Goal: Transaction & Acquisition: Purchase product/service

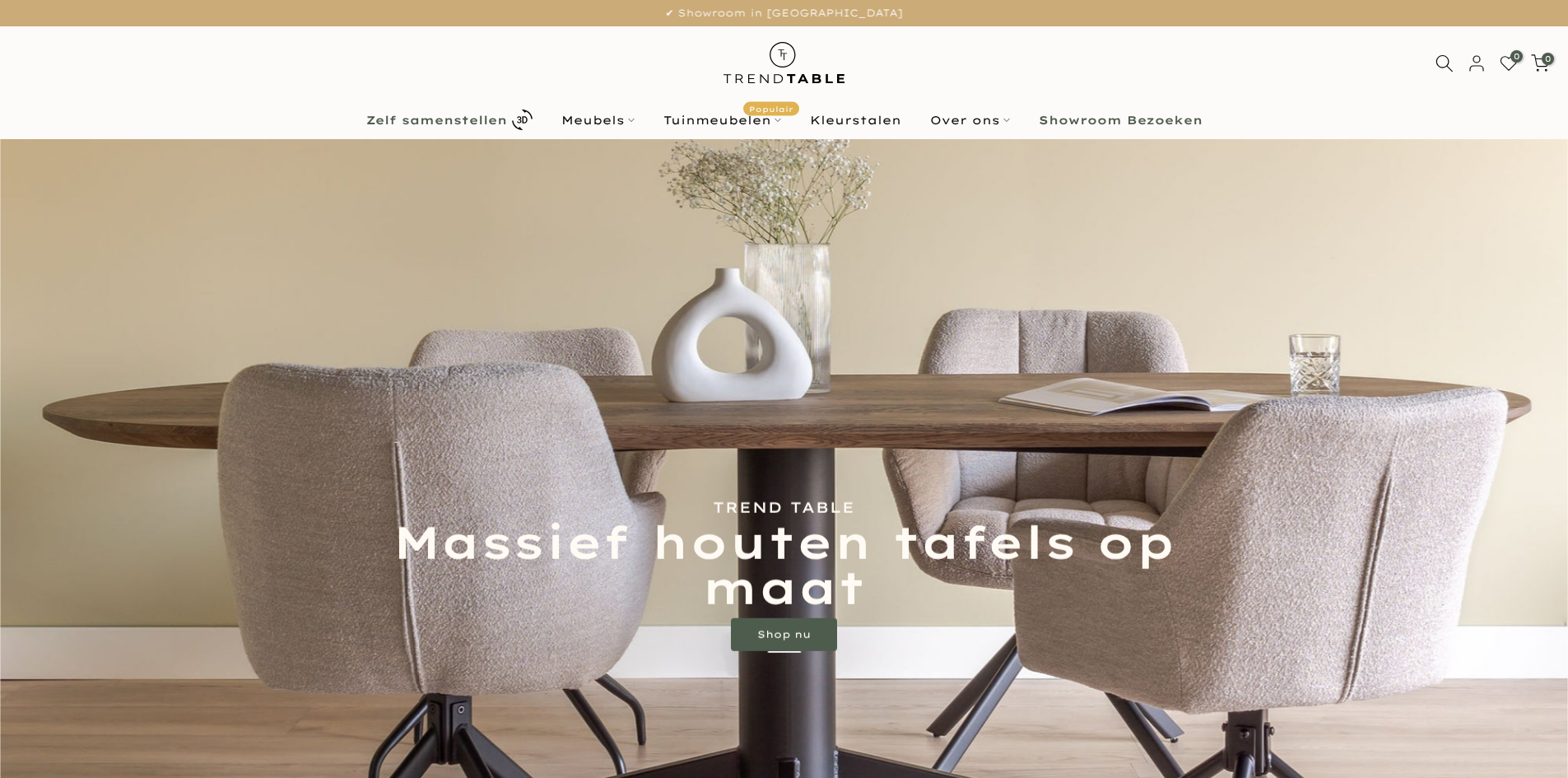
drag, startPoint x: 0, startPoint y: 0, endPoint x: 459, endPoint y: 116, distance: 473.4
click at [459, 116] on b "Zelf samenstellen" at bounding box center [436, 121] width 141 height 12
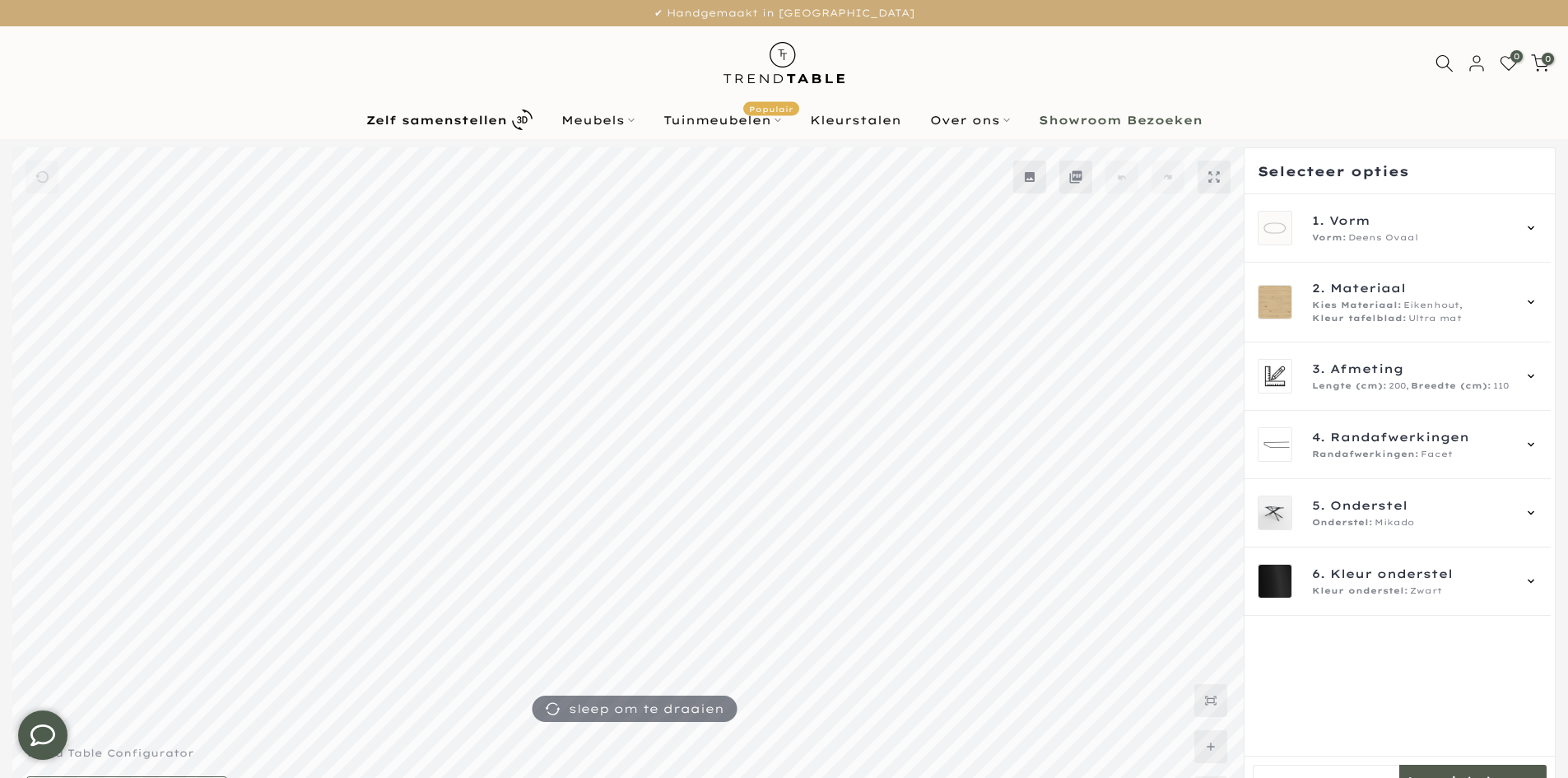
scroll to position [45, 0]
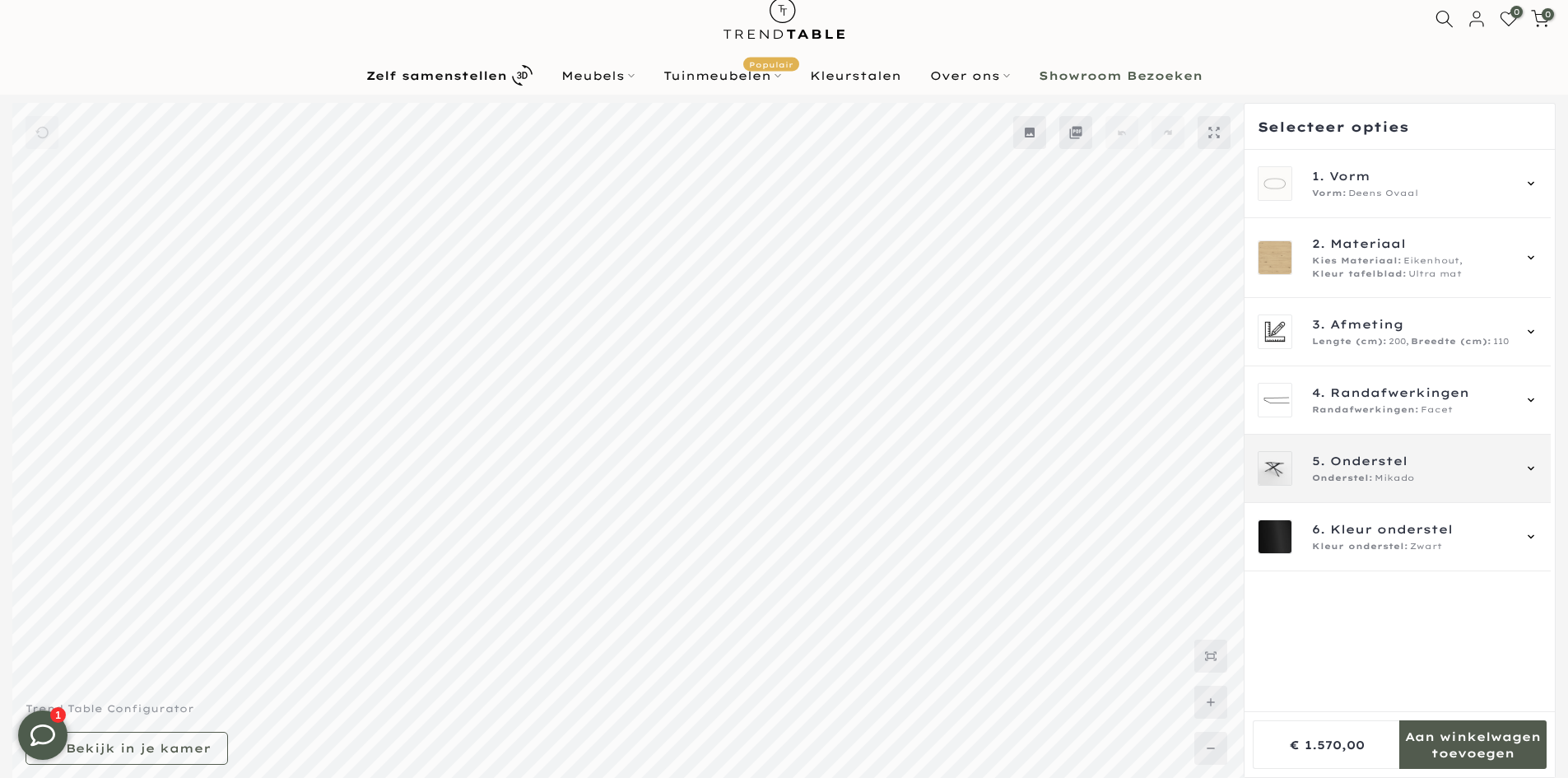
click at [1367, 464] on span "Onderstel" at bounding box center [1369, 460] width 78 height 18
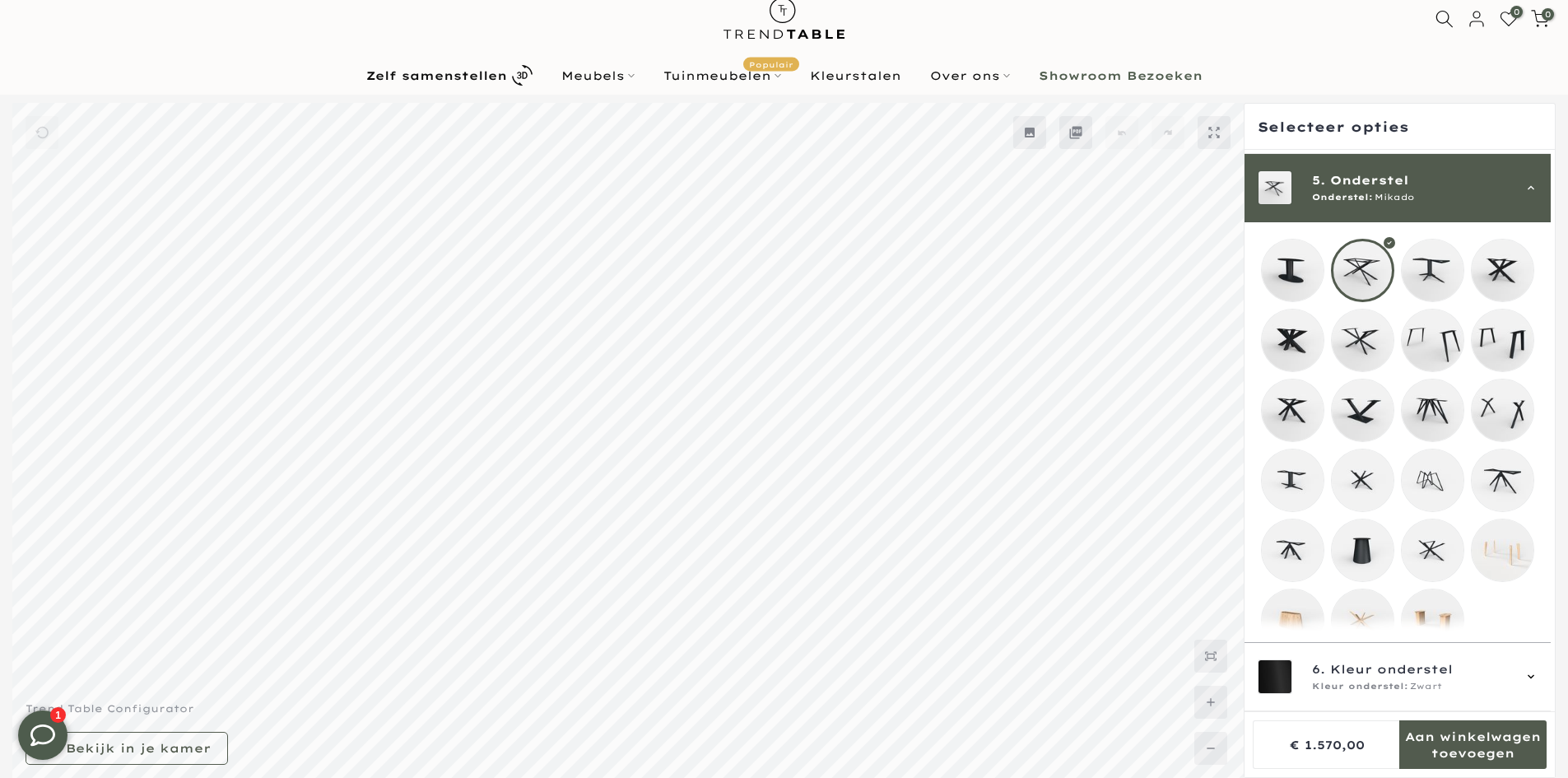
scroll to position [285, 0]
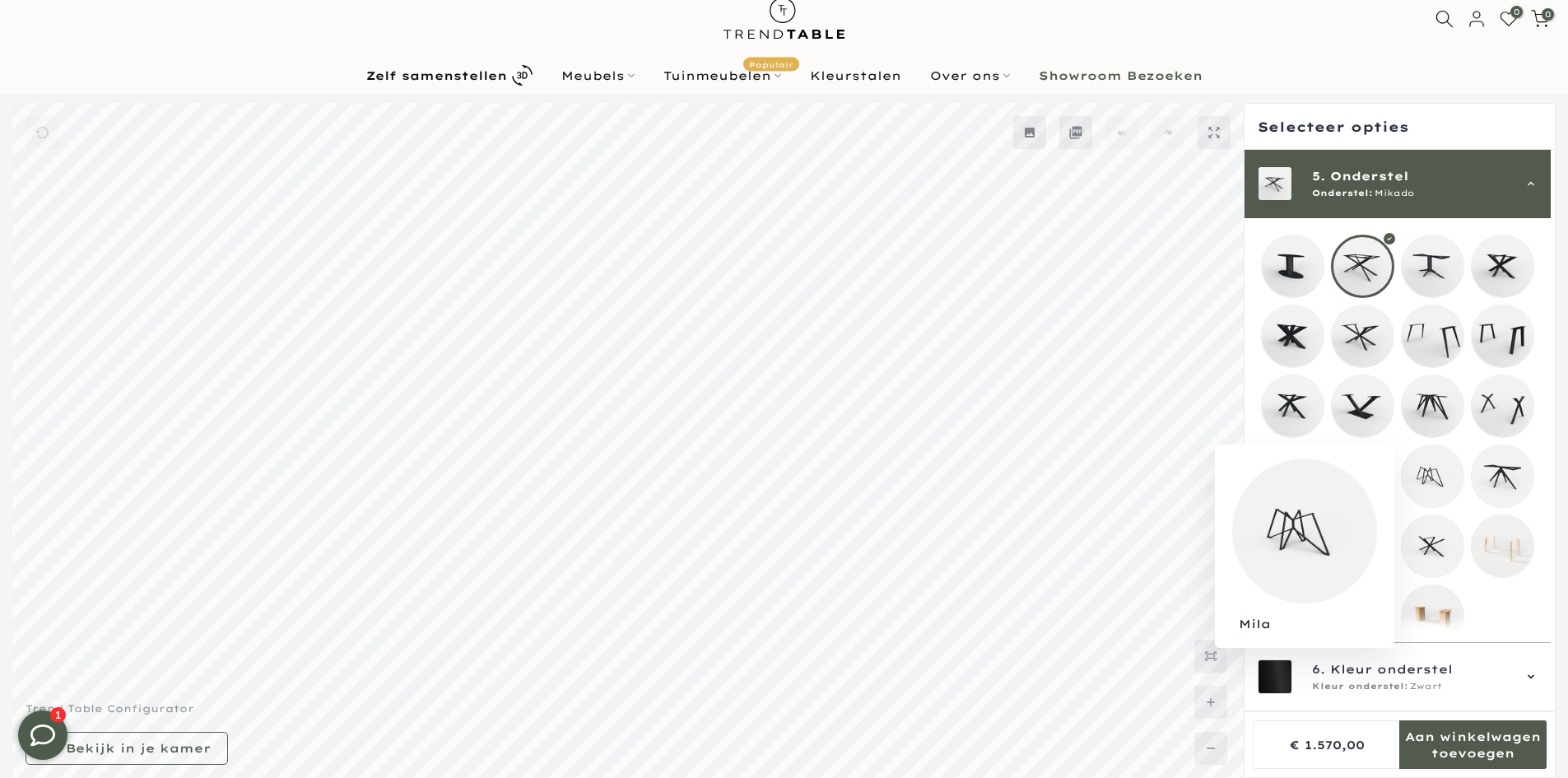
click at [1435, 468] on mmq-loader at bounding box center [1432, 476] width 61 height 61
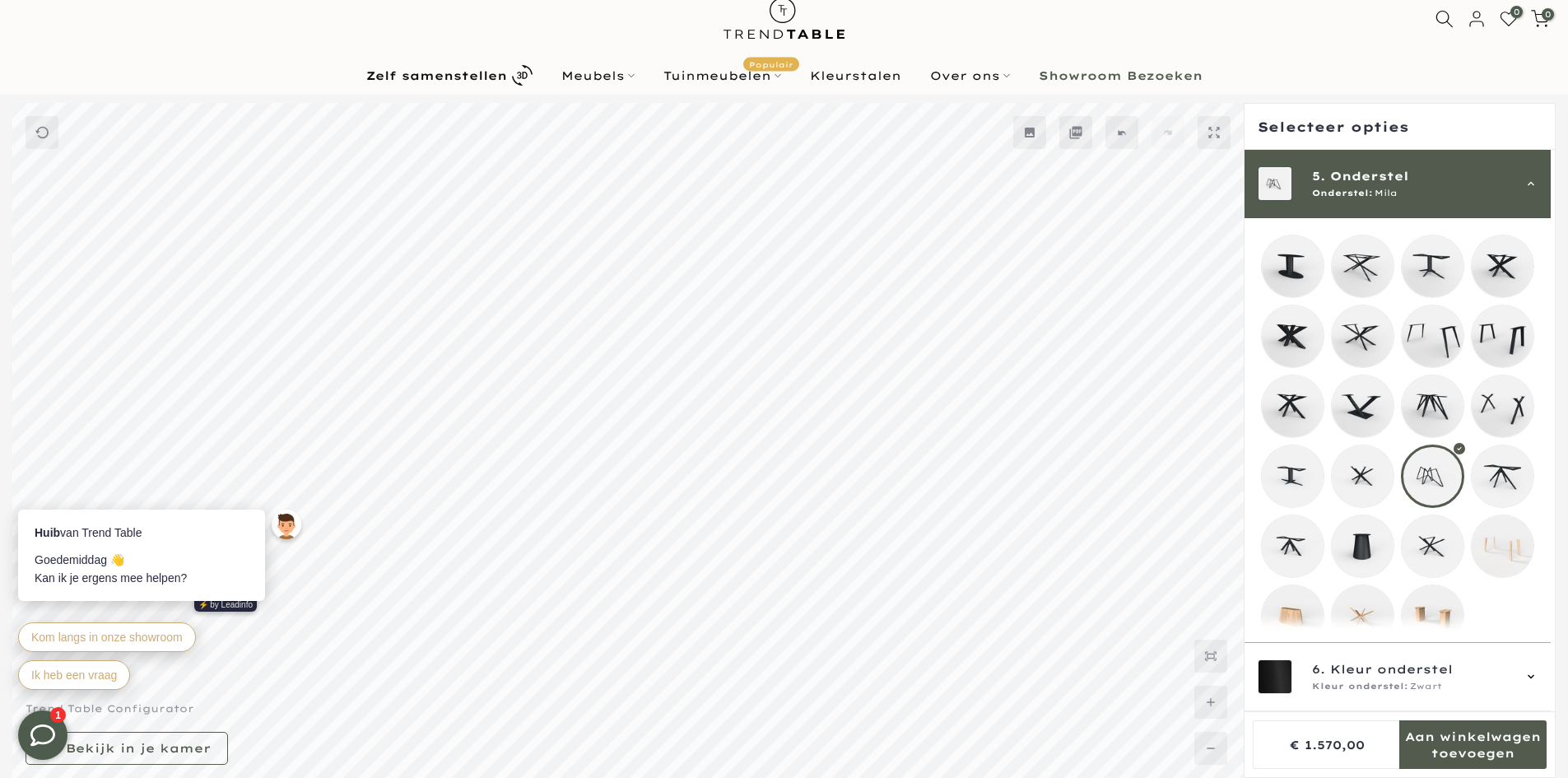
click at [1526, 174] on div "5. Onderstel Onderstel: Mila" at bounding box center [1398, 184] width 280 height 35
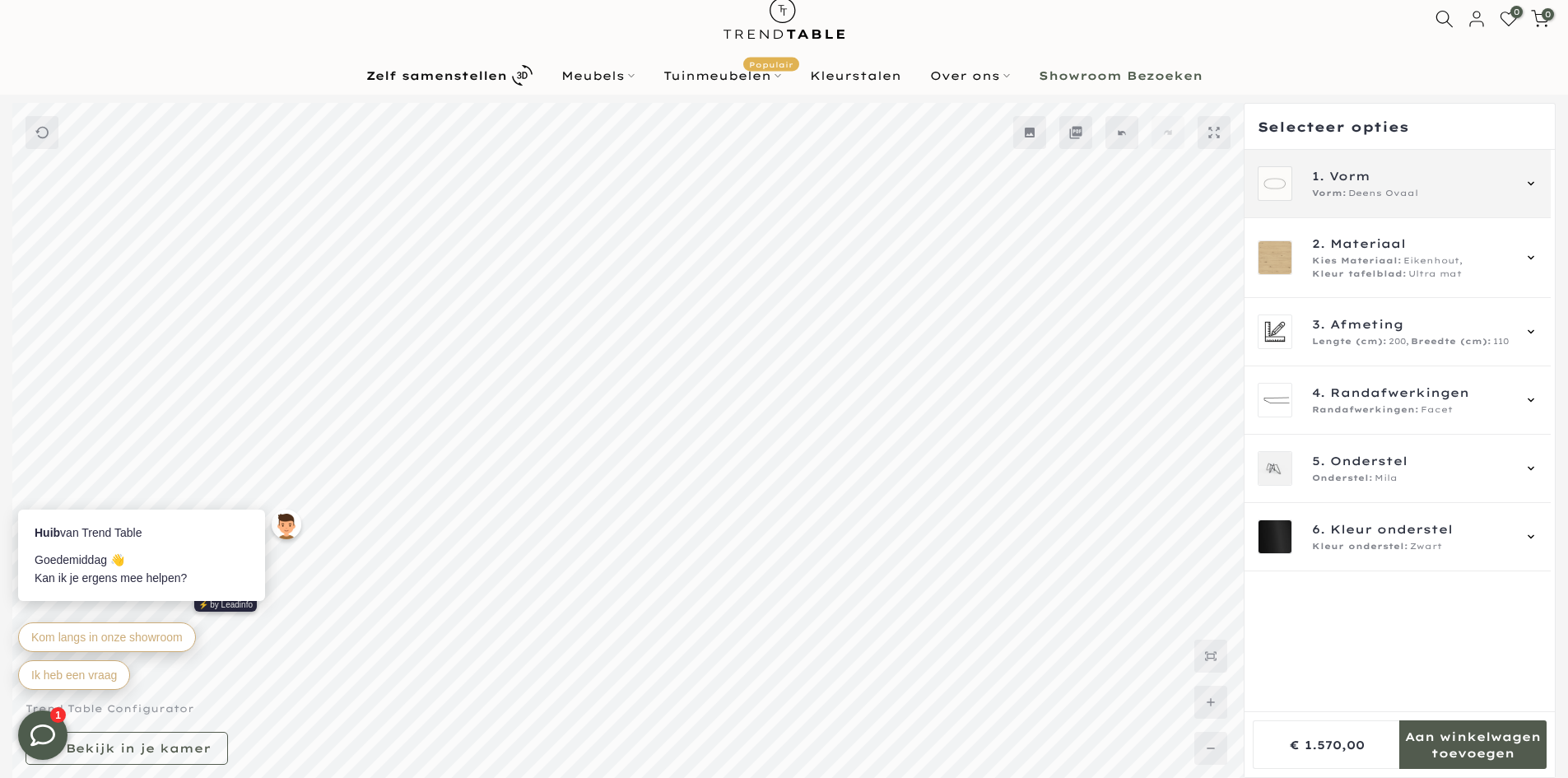
click at [1374, 180] on span "1. Vorm" at bounding box center [1411, 176] width 199 height 18
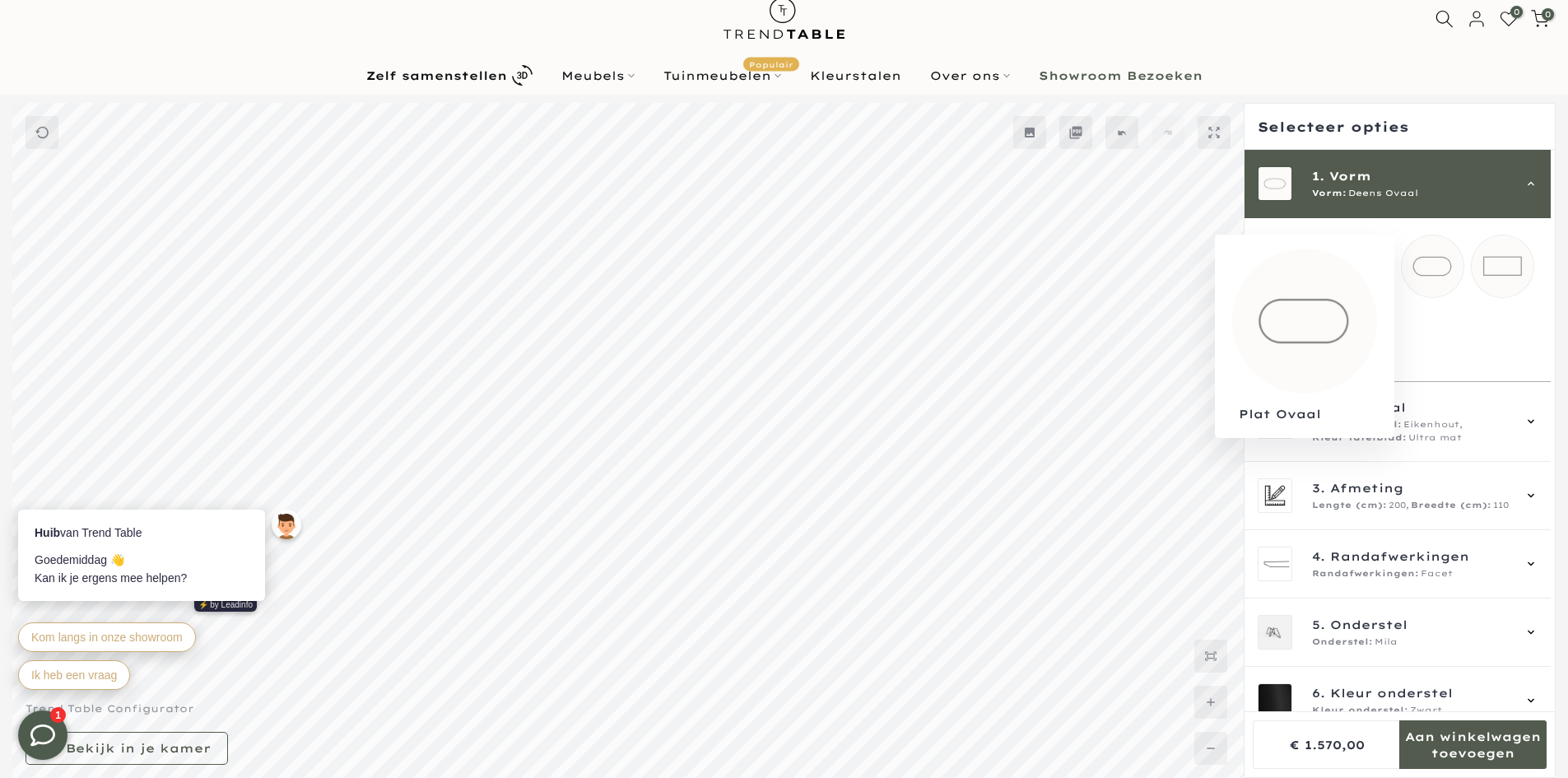
click at [1443, 266] on mmq-loader at bounding box center [1432, 265] width 61 height 61
click at [1368, 337] on mmq-loader at bounding box center [1362, 336] width 61 height 61
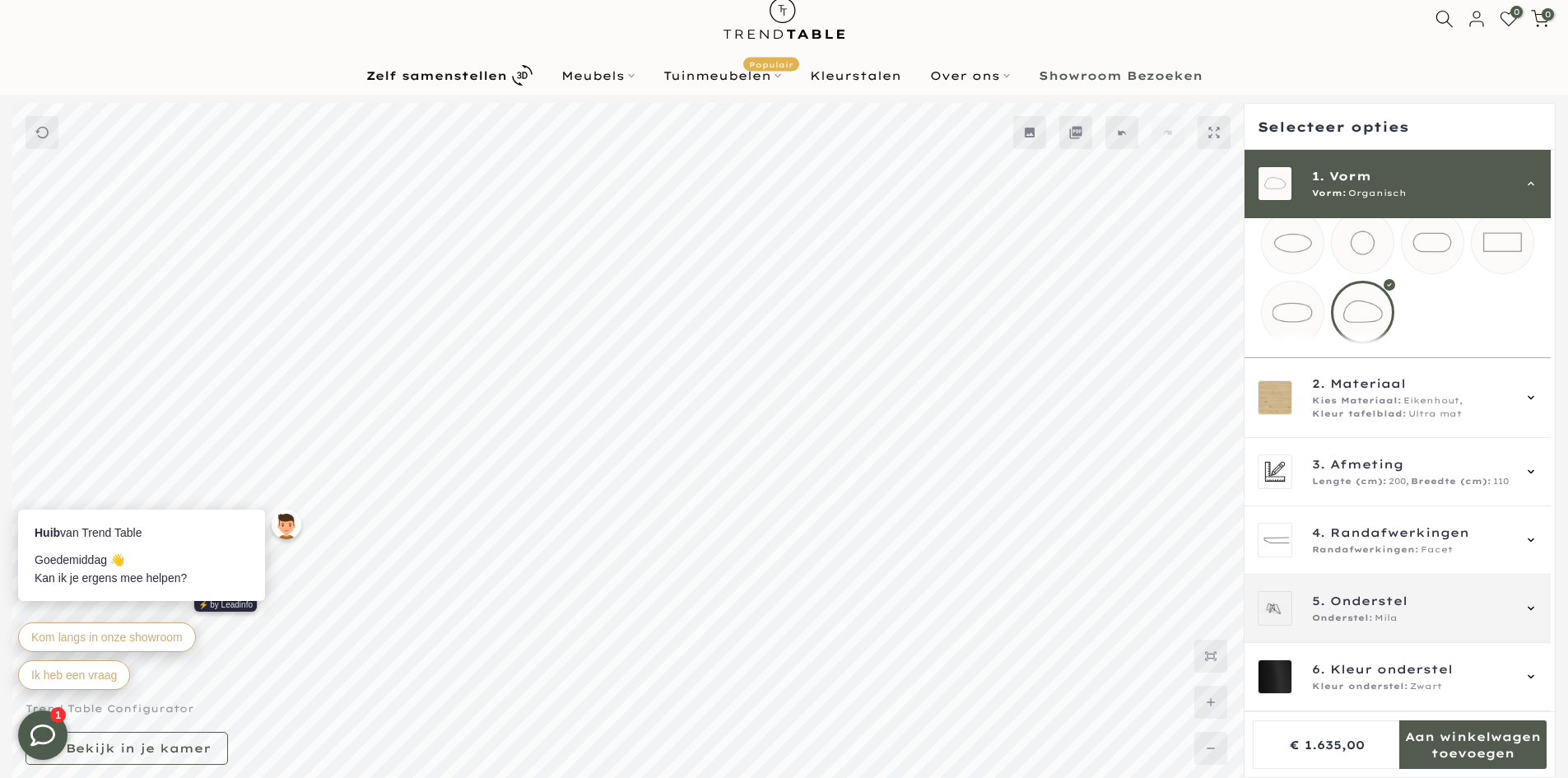
scroll to position [37, 0]
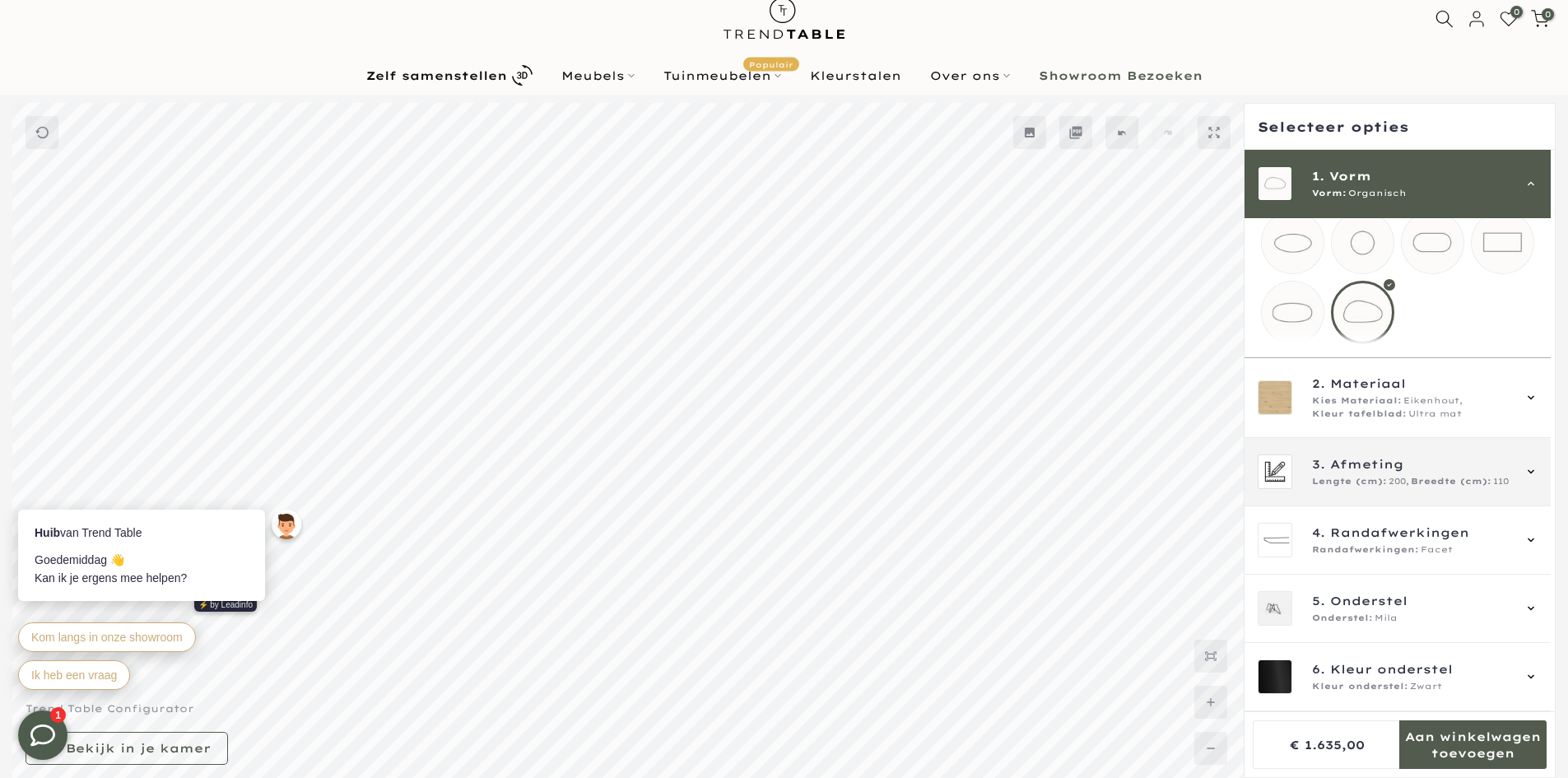
click at [1419, 478] on span "Breedte (cm):" at bounding box center [1450, 481] width 81 height 14
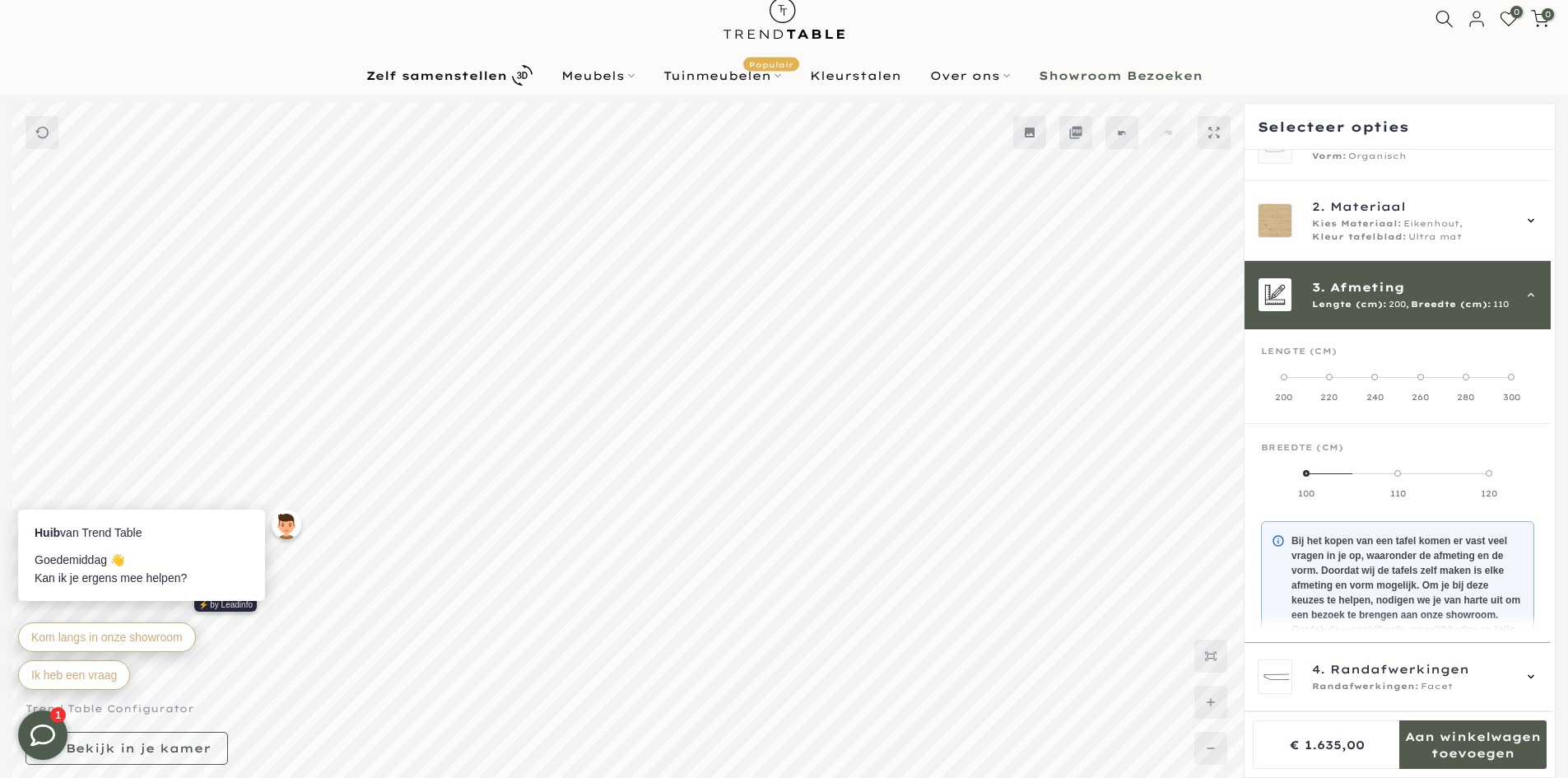
scroll to position [148, 0]
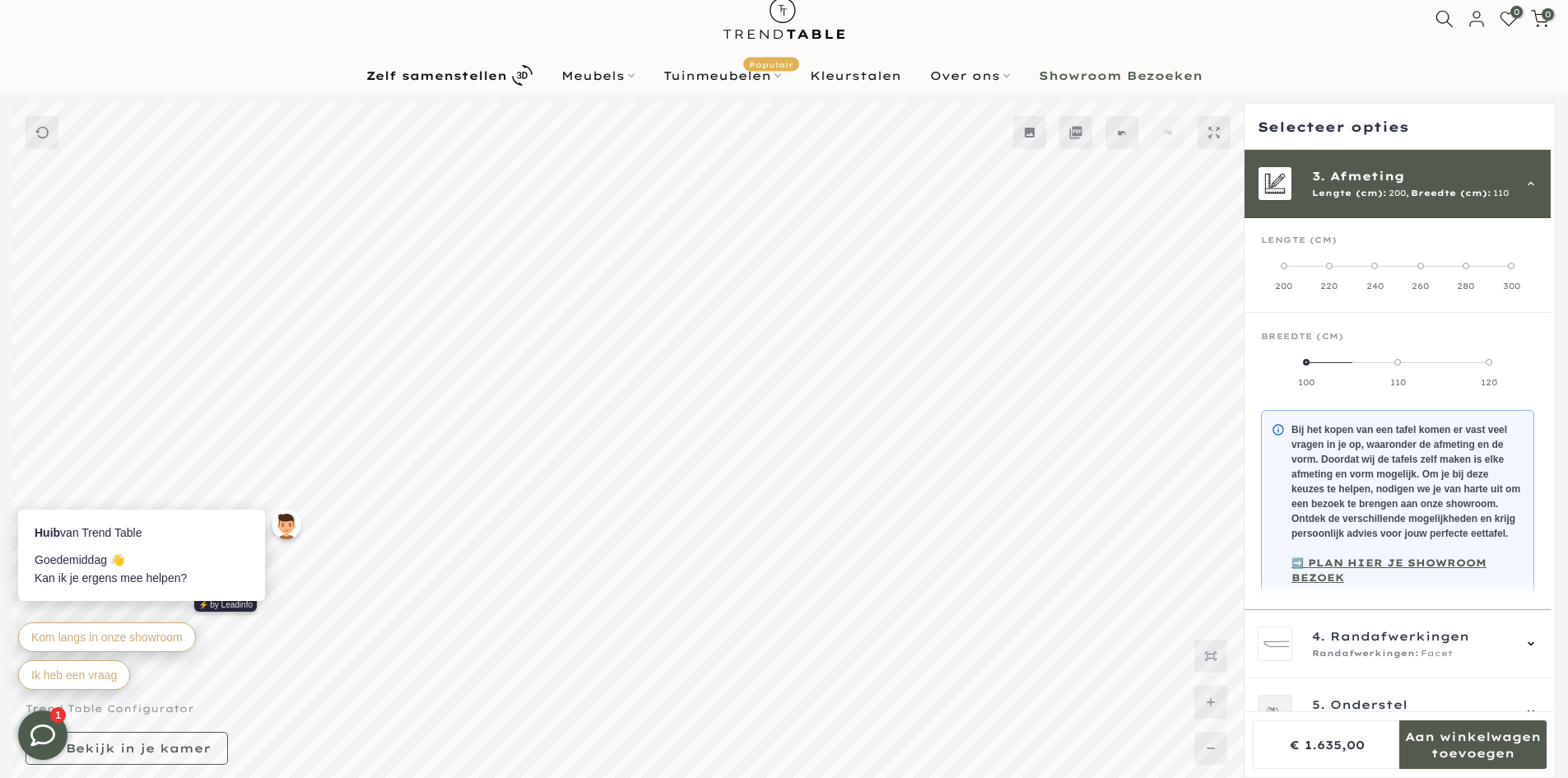
drag, startPoint x: 1399, startPoint y: 357, endPoint x: 1490, endPoint y: 359, distance: 91.0
click at [1490, 359] on mmq-radio-scale at bounding box center [1397, 371] width 273 height 33
click at [1488, 359] on span at bounding box center [1488, 362] width 7 height 7
click at [1471, 736] on mmq-formatted-message at bounding box center [1472, 745] width 147 height 33
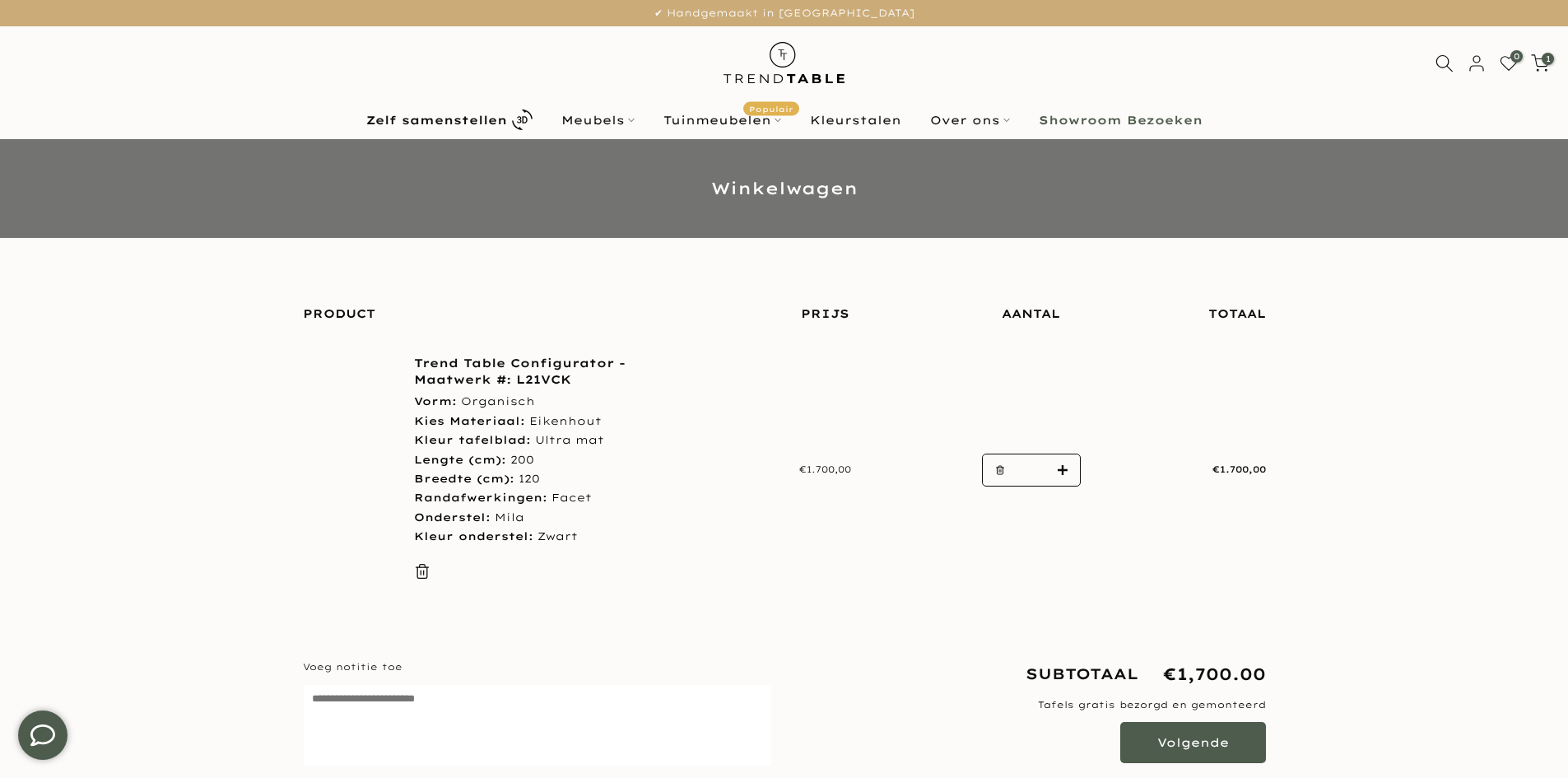
click at [501, 475] on strong "Breedte (cm):" at bounding box center [464, 478] width 100 height 14
click at [366, 467] on img at bounding box center [352, 470] width 99 height 74
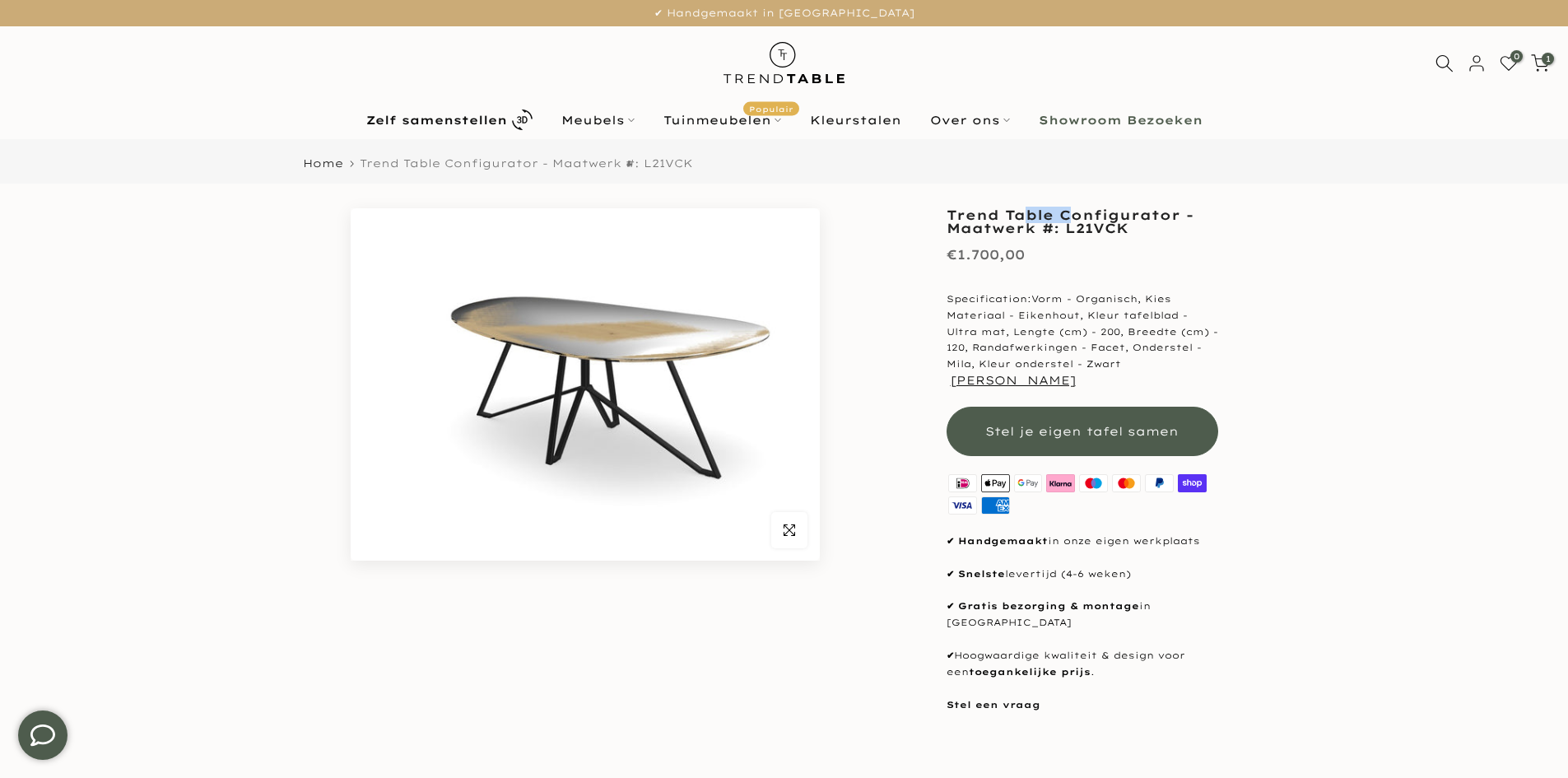
drag, startPoint x: 1022, startPoint y: 216, endPoint x: 1079, endPoint y: 216, distance: 57.0
click at [1077, 216] on h1 "Trend Table Configurator - Maatwerk #: L21VCK" at bounding box center [1082, 221] width 271 height 26
click at [1079, 214] on h1 "Trend Table Configurator - Maatwerk #: L21VCK" at bounding box center [1082, 221] width 271 height 26
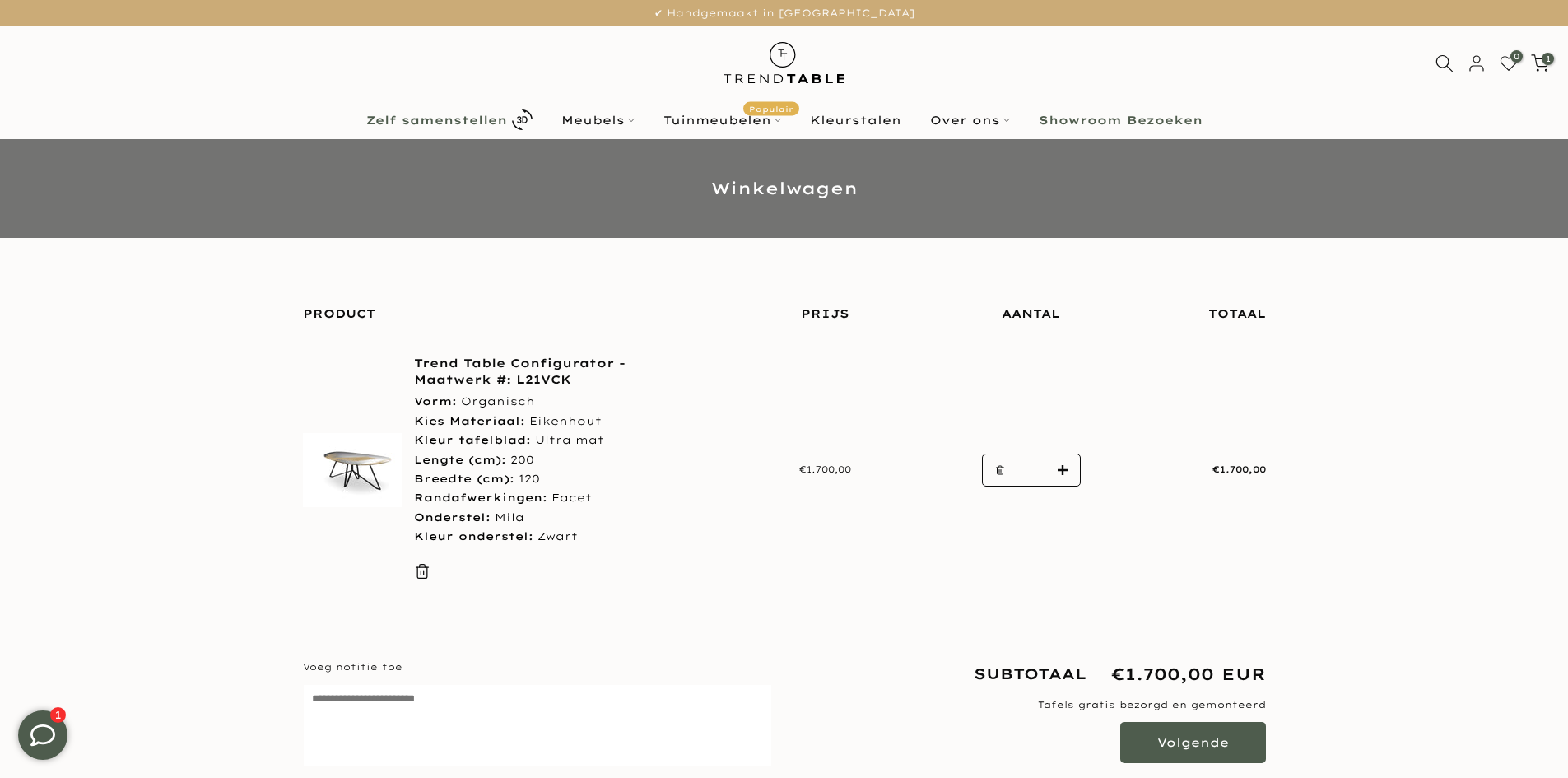
click at [507, 123] on b "Zelf samenstellen" at bounding box center [436, 121] width 141 height 12
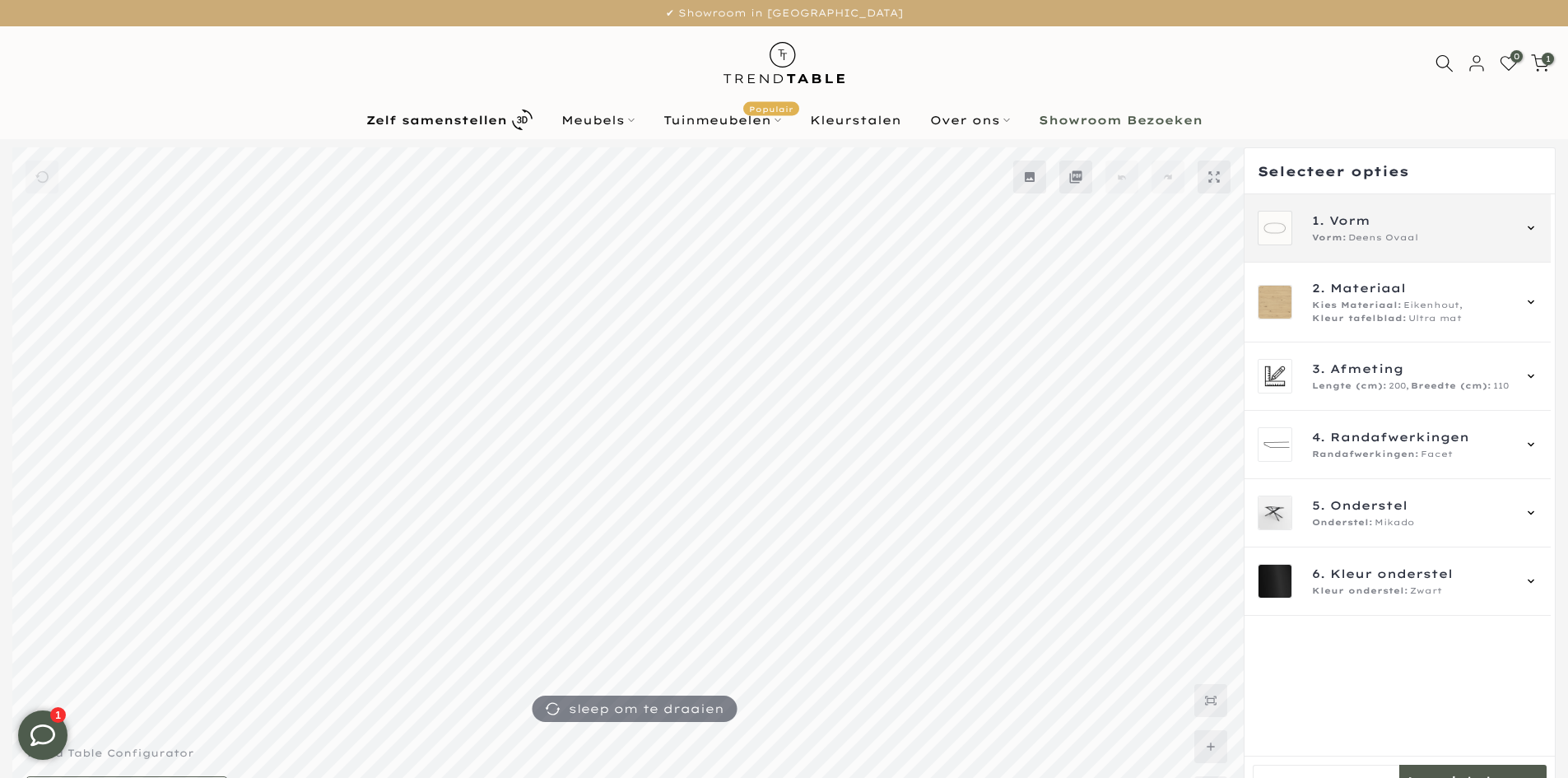
scroll to position [45, 0]
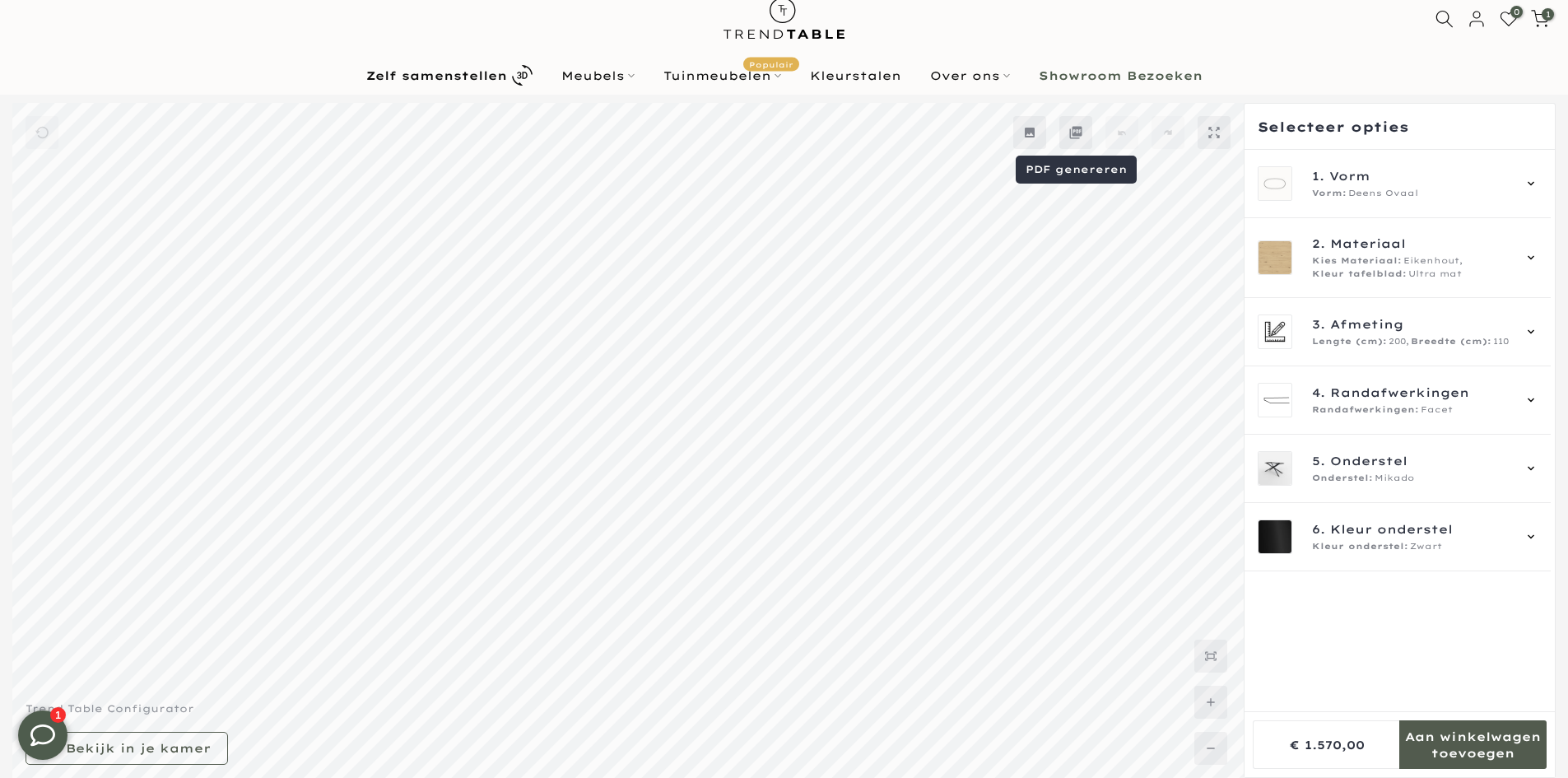
click at [1077, 132] on icon at bounding box center [1076, 132] width 14 height 14
click at [1213, 130] on icon at bounding box center [1214, 132] width 14 height 14
